Goal: Task Accomplishment & Management: Complete application form

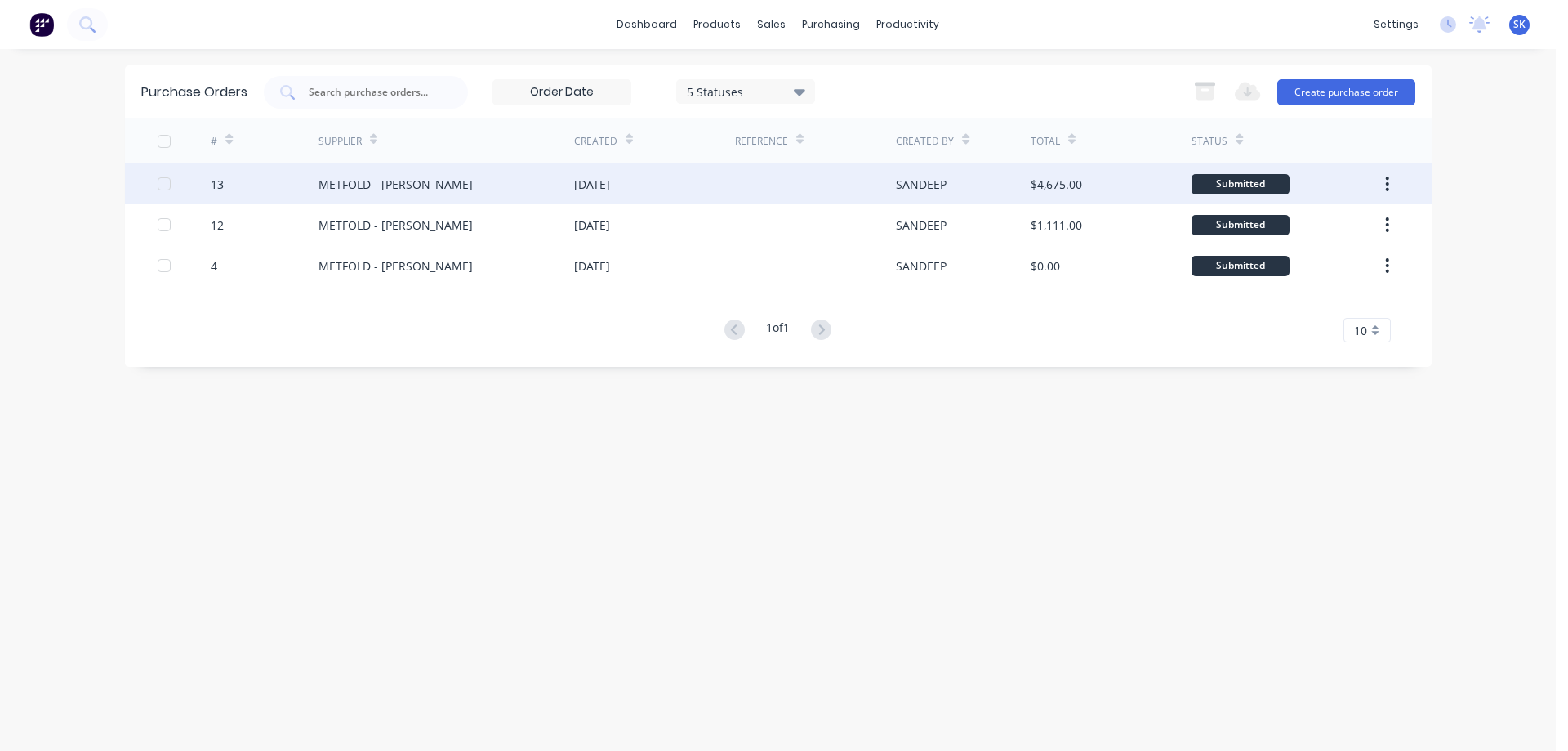
click at [1391, 178] on button "button" at bounding box center [1387, 184] width 38 height 29
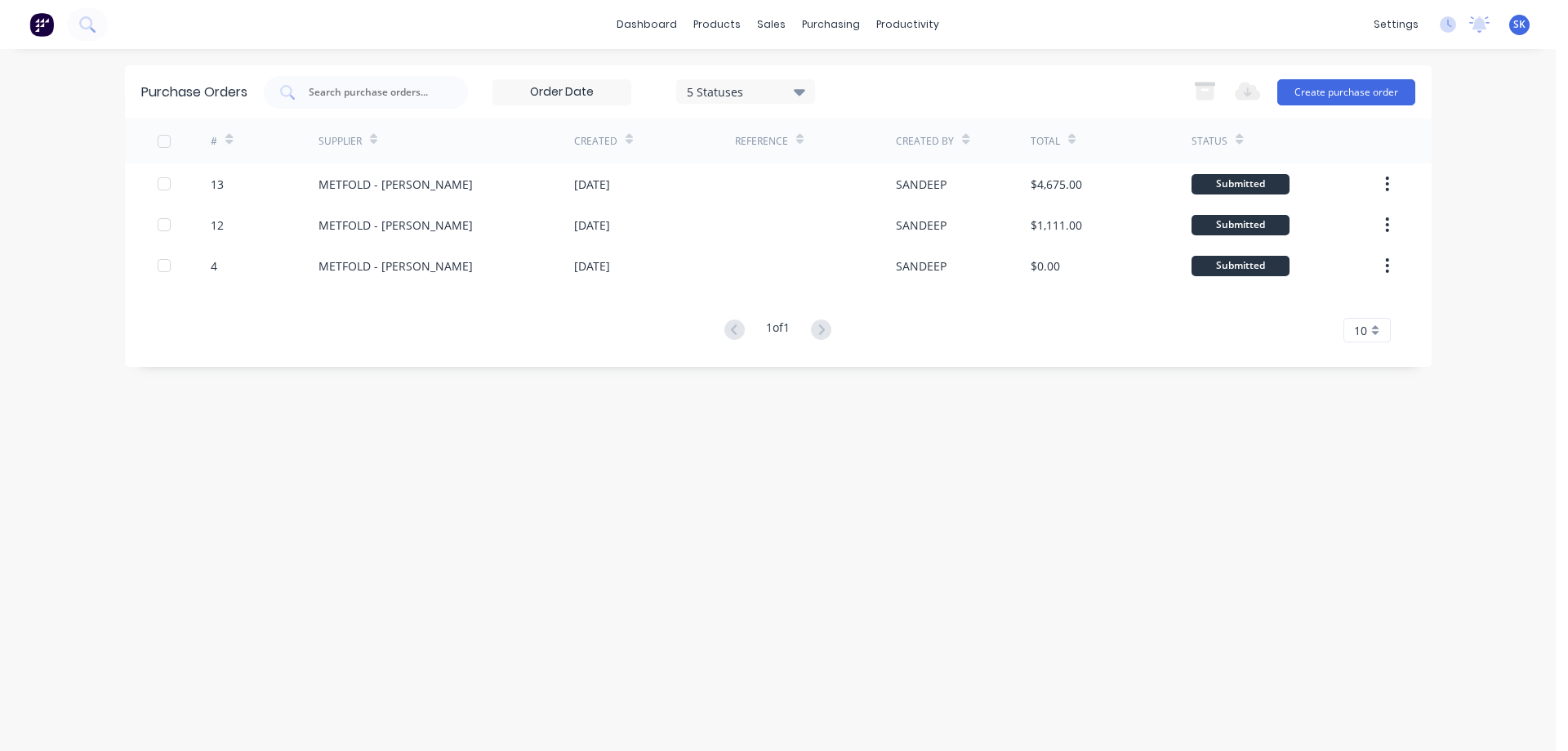
click at [919, 448] on div "Purchase Orders 5 Statuses 5 Statuses Export to Excel (XLSX) Create purchase or…" at bounding box center [778, 400] width 1307 height 669
click at [1309, 94] on button "Create purchase order" at bounding box center [1347, 91] width 138 height 26
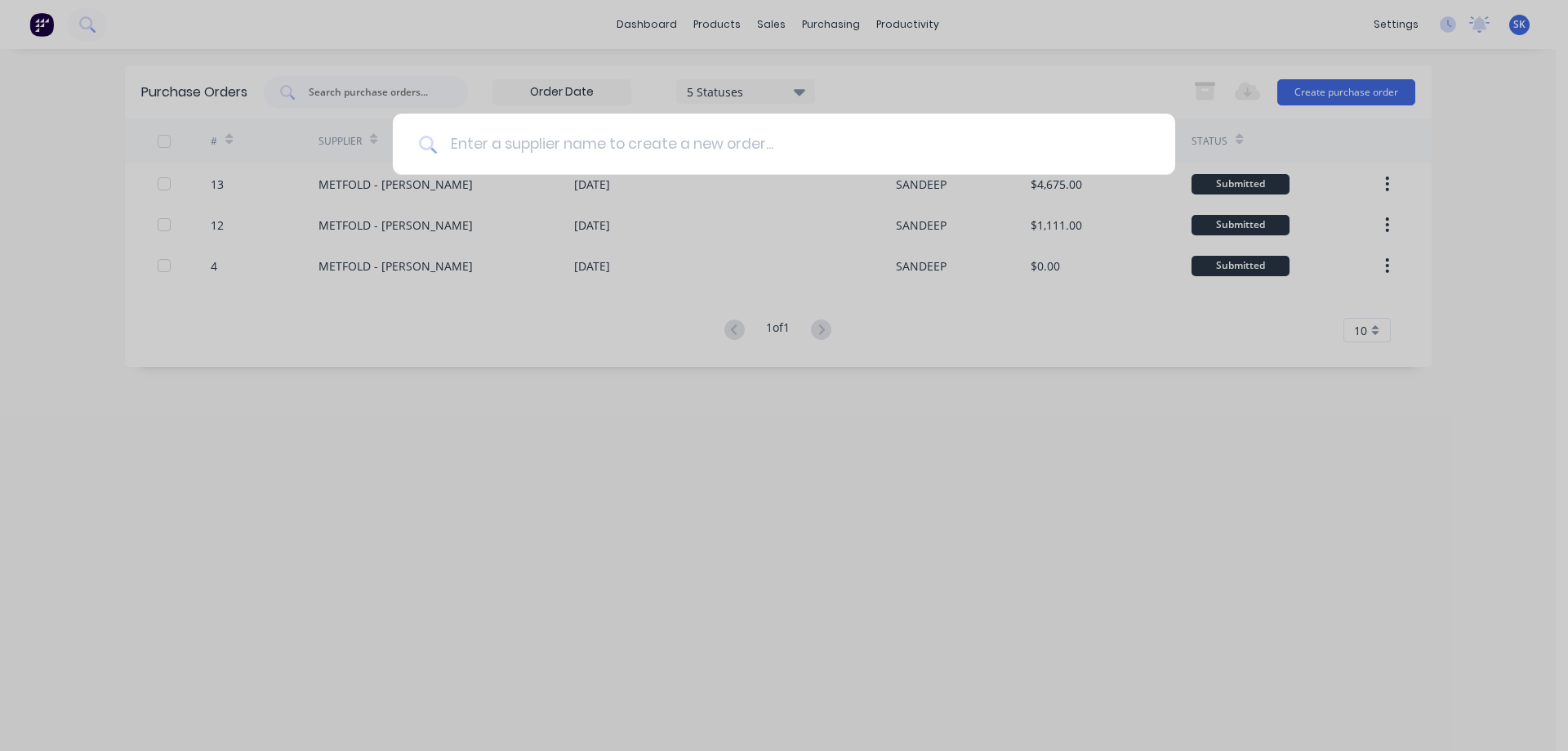
click at [661, 146] on input at bounding box center [792, 144] width 713 height 61
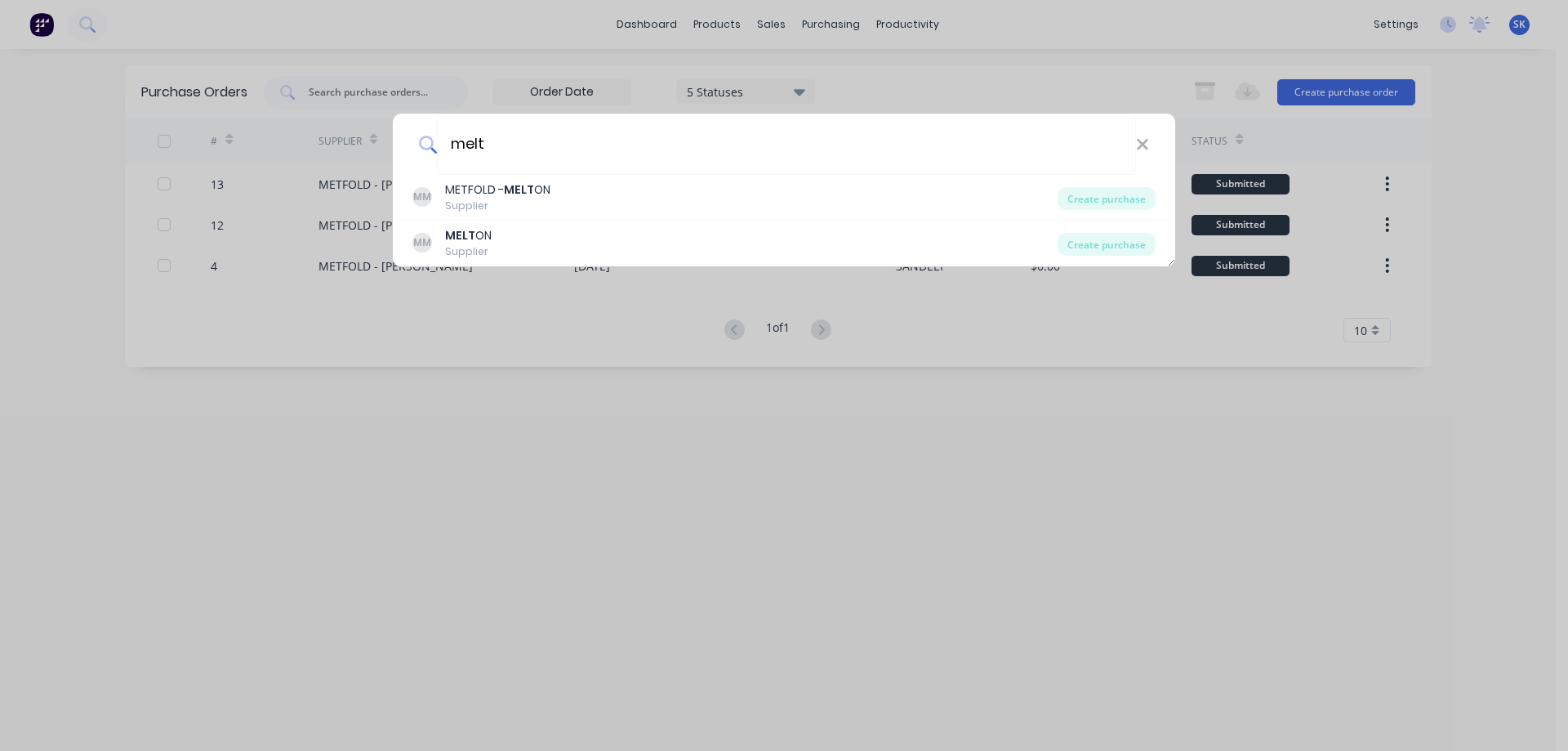
type input "melt"
click at [755, 25] on div "melt MM METFOLD - MELT ON Supplier Create purchase MM MELT ON Supplier Create p…" at bounding box center [784, 376] width 1568 height 751
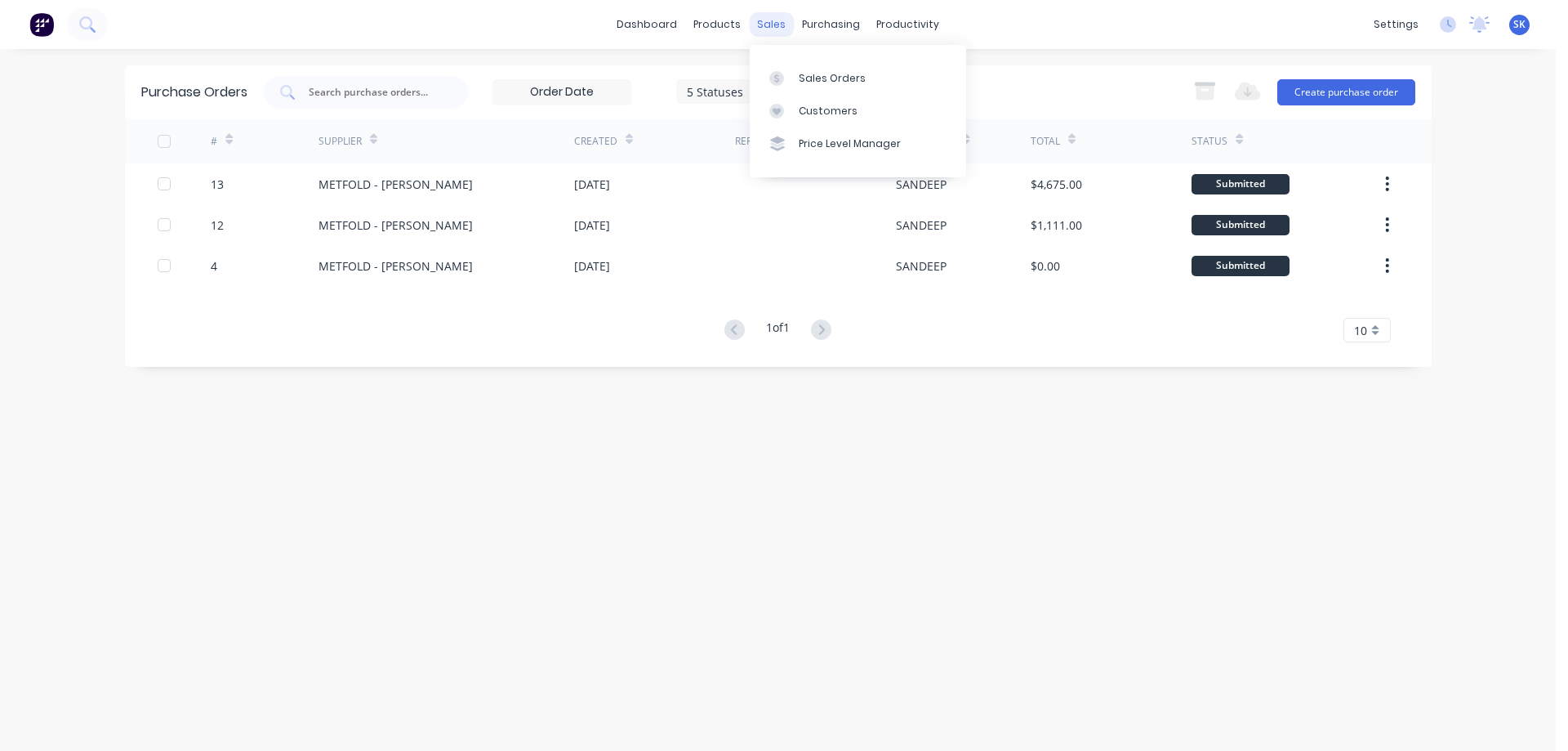
click at [782, 20] on div "sales" at bounding box center [771, 25] width 45 height 25
click at [793, 75] on div at bounding box center [782, 78] width 25 height 15
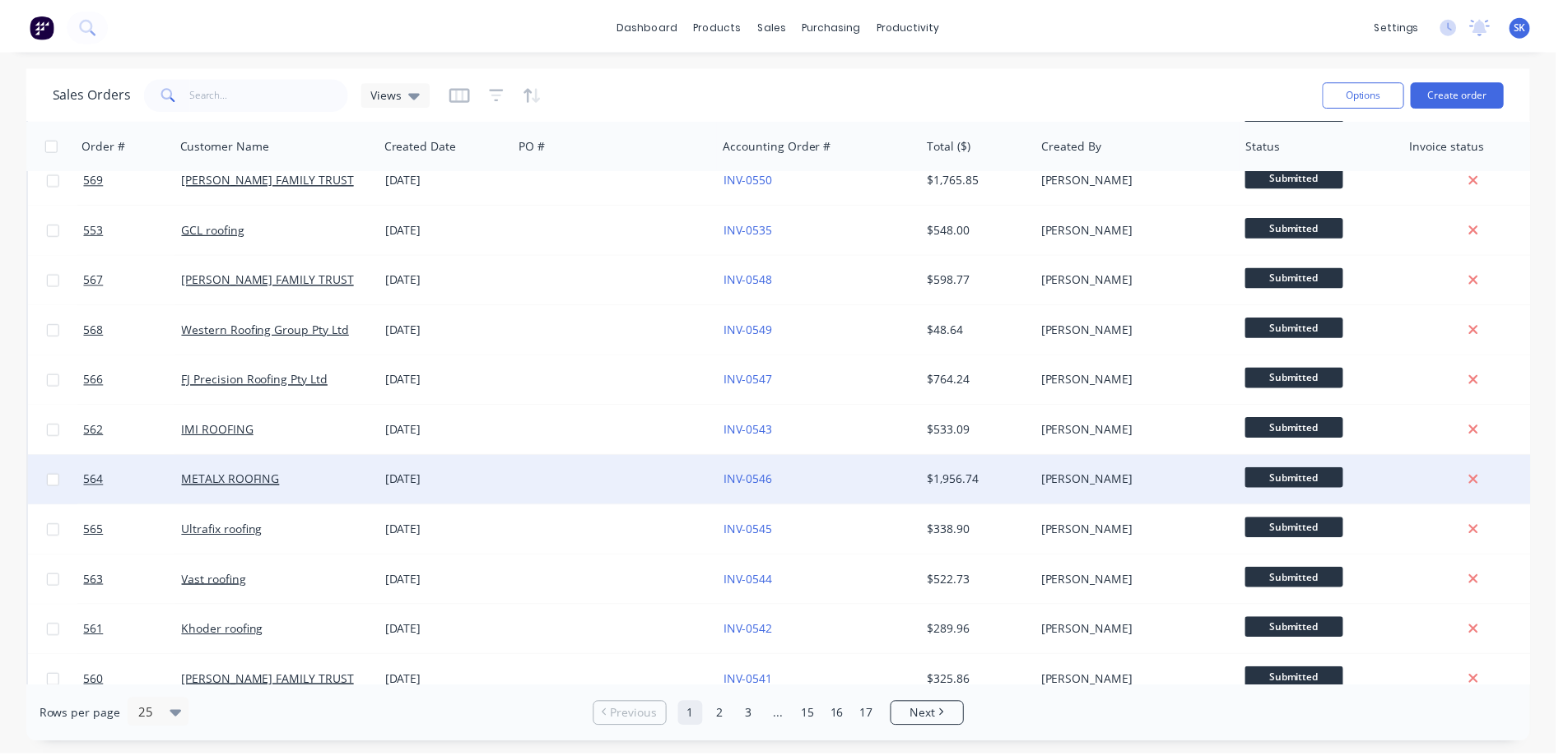
scroll to position [247, 0]
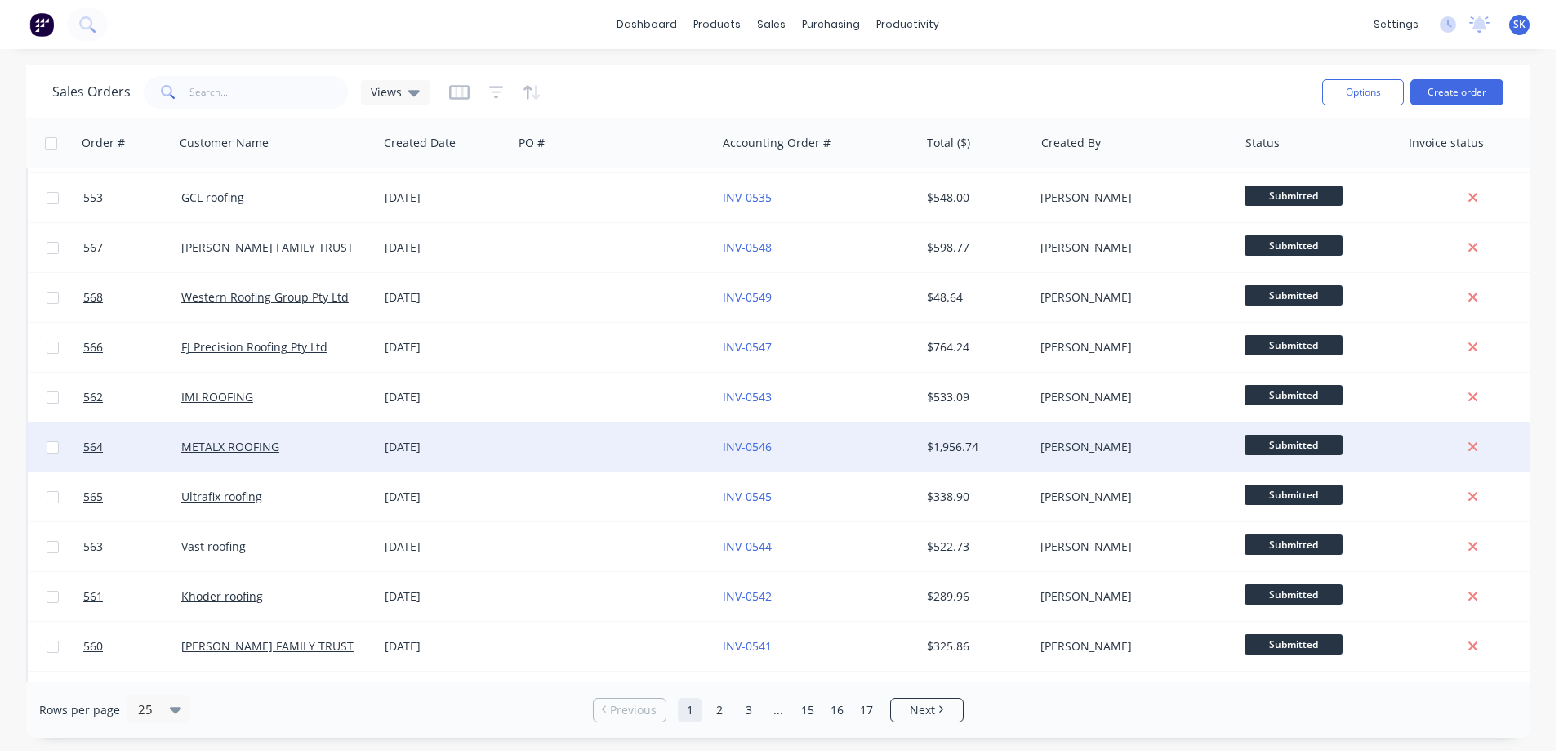
click at [387, 447] on div "[DATE]" at bounding box center [445, 447] width 122 height 16
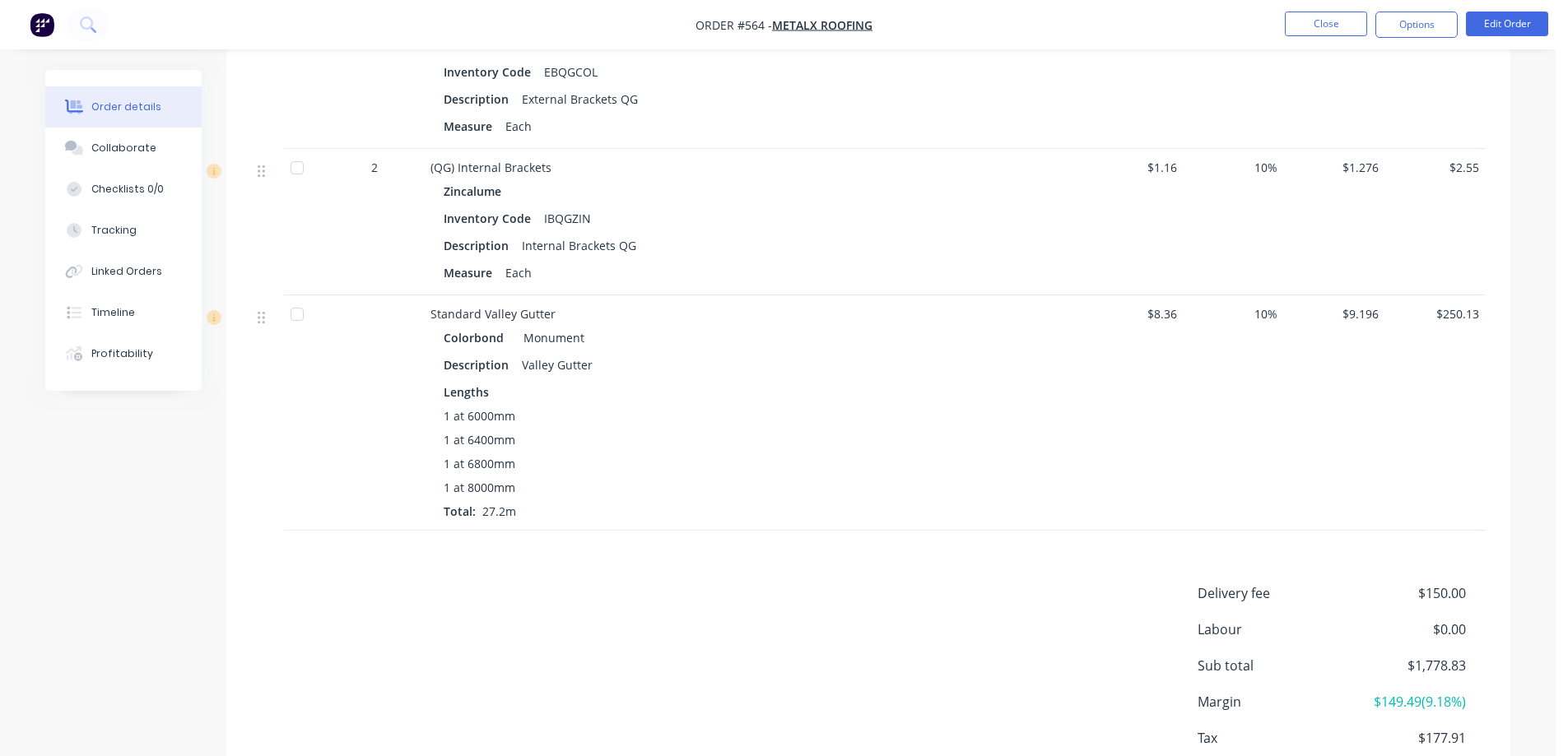
scroll to position [2736, 0]
